Goal: Information Seeking & Learning: Learn about a topic

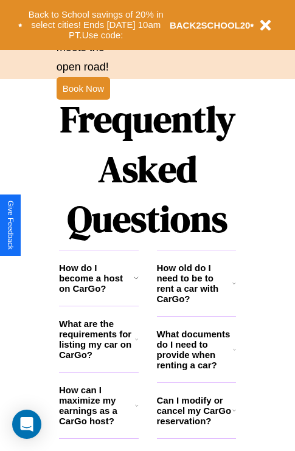
scroll to position [1473, 0]
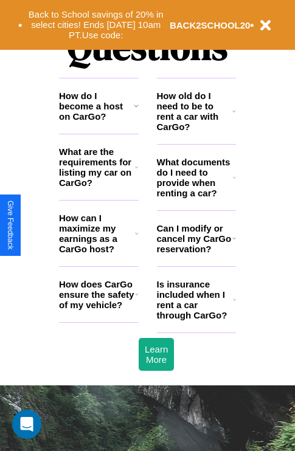
click at [99, 253] on h3 "How can I maximize my earnings as a CarGo host?" at bounding box center [97, 233] width 76 height 41
click at [196, 131] on h3 "How old do I need to be to rent a car with CarGo?" at bounding box center [195, 111] width 76 height 41
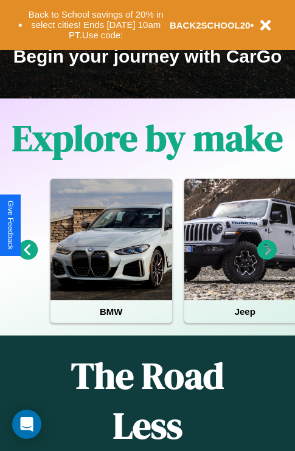
scroll to position [187, 0]
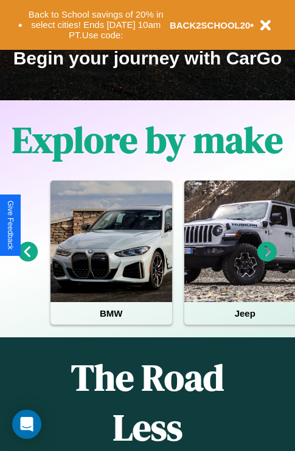
click at [267, 260] on icon at bounding box center [267, 252] width 20 height 20
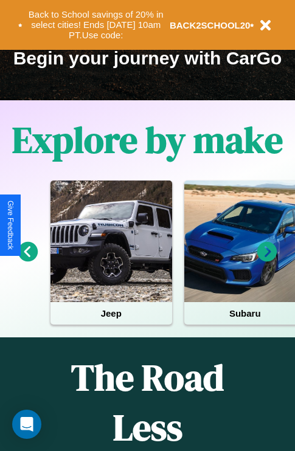
click at [27, 260] on icon at bounding box center [28, 252] width 20 height 20
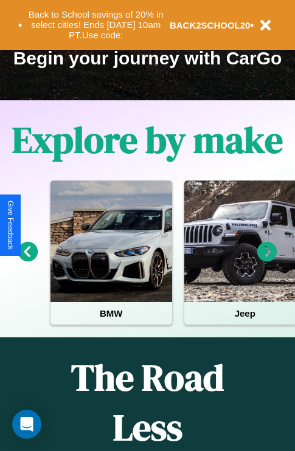
click at [267, 260] on icon at bounding box center [267, 252] width 20 height 20
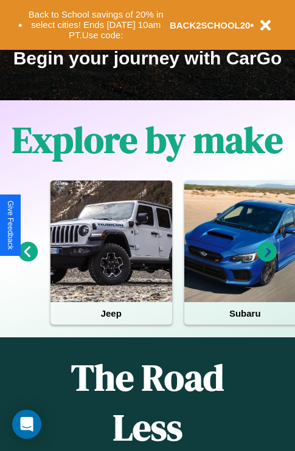
click at [267, 260] on icon at bounding box center [267, 252] width 20 height 20
